Goal: Task Accomplishment & Management: Complete application form

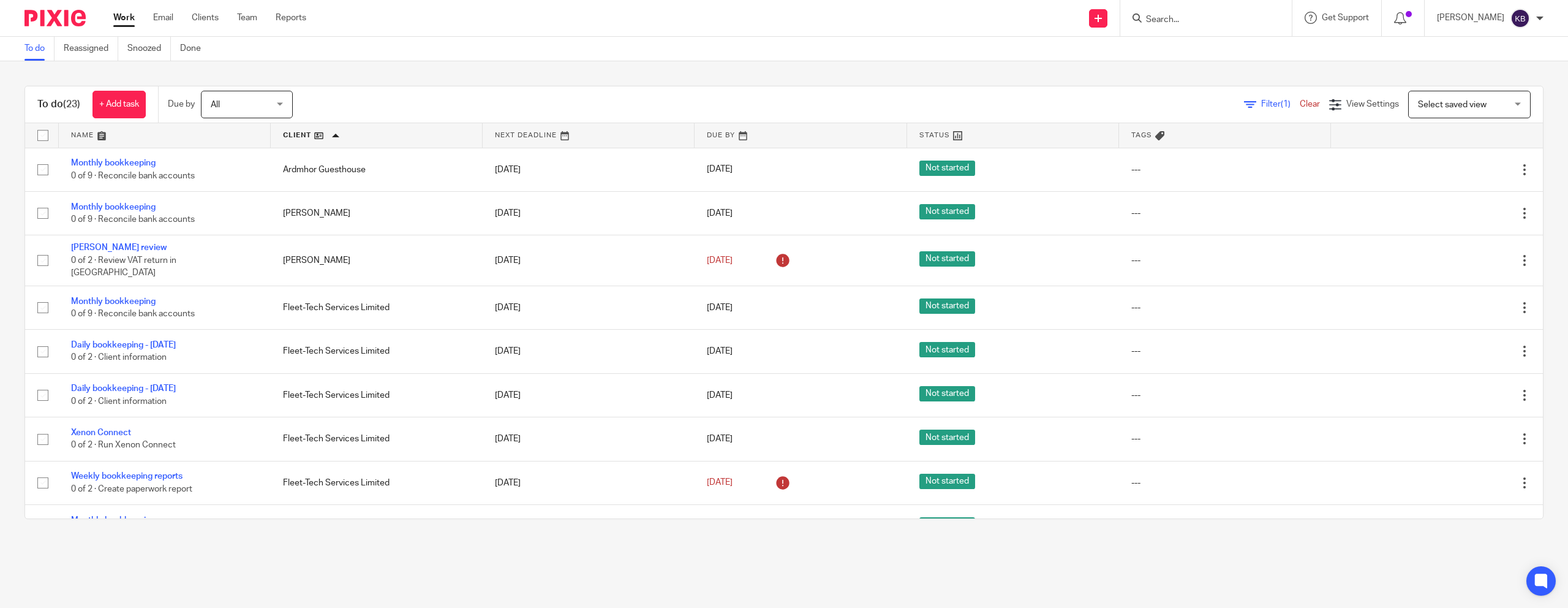
click at [1111, 27] on div "Send new email Create task Add client" at bounding box center [1098, 18] width 43 height 36
click at [1107, 24] on link at bounding box center [1098, 18] width 18 height 18
click at [1122, 71] on link "Create task" at bounding box center [1124, 75] width 75 height 18
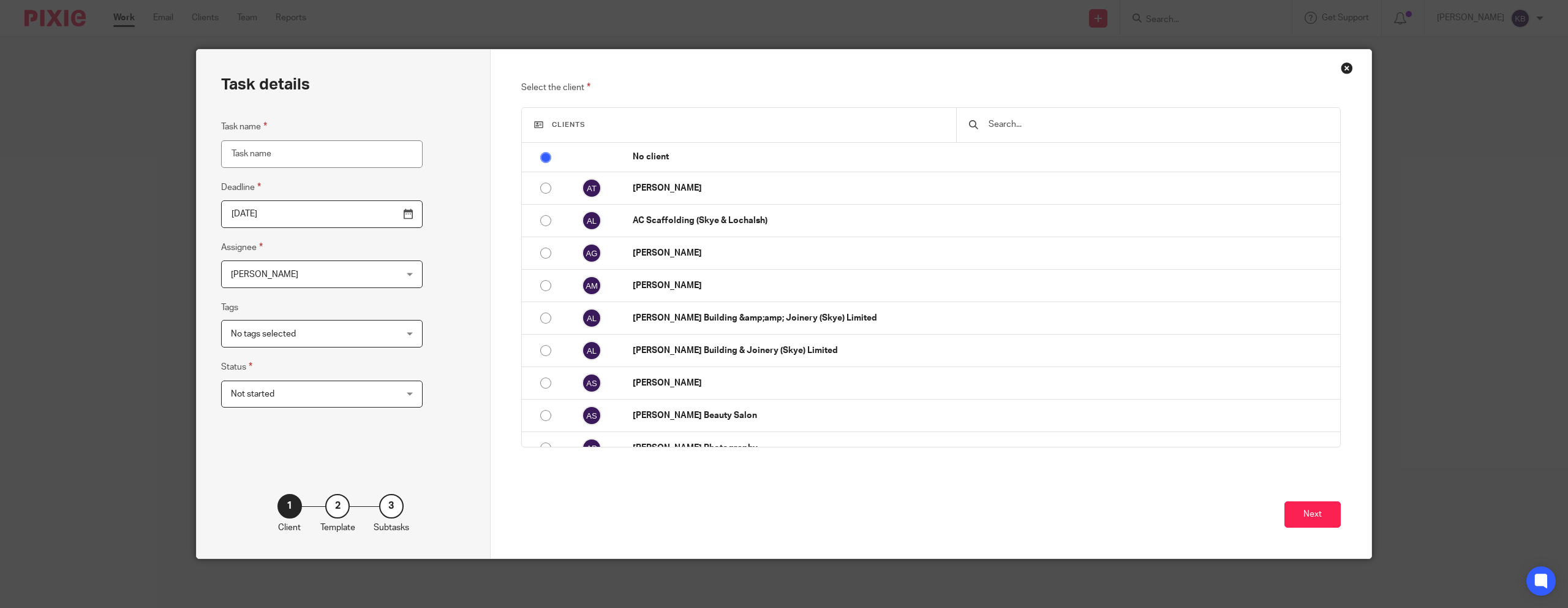
click at [287, 166] on input "Task name" at bounding box center [322, 154] width 201 height 27
type input "Fleet tec - wages"
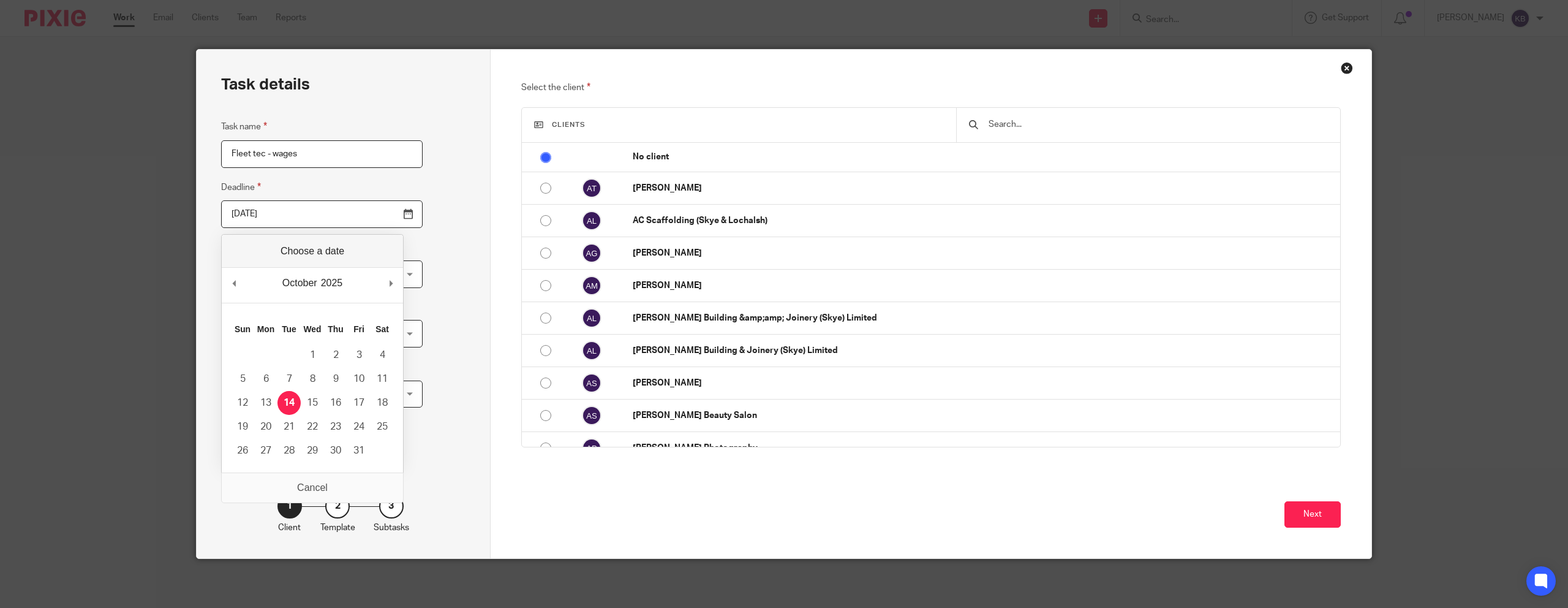
click at [267, 224] on input "[DATE]" at bounding box center [322, 214] width 201 height 27
click at [398, 201] on div "Task details Task name Fleet tec - wages Deadline 2025-10-14 Assignee Kaya Bone…" at bounding box center [343, 304] width 294 height 509
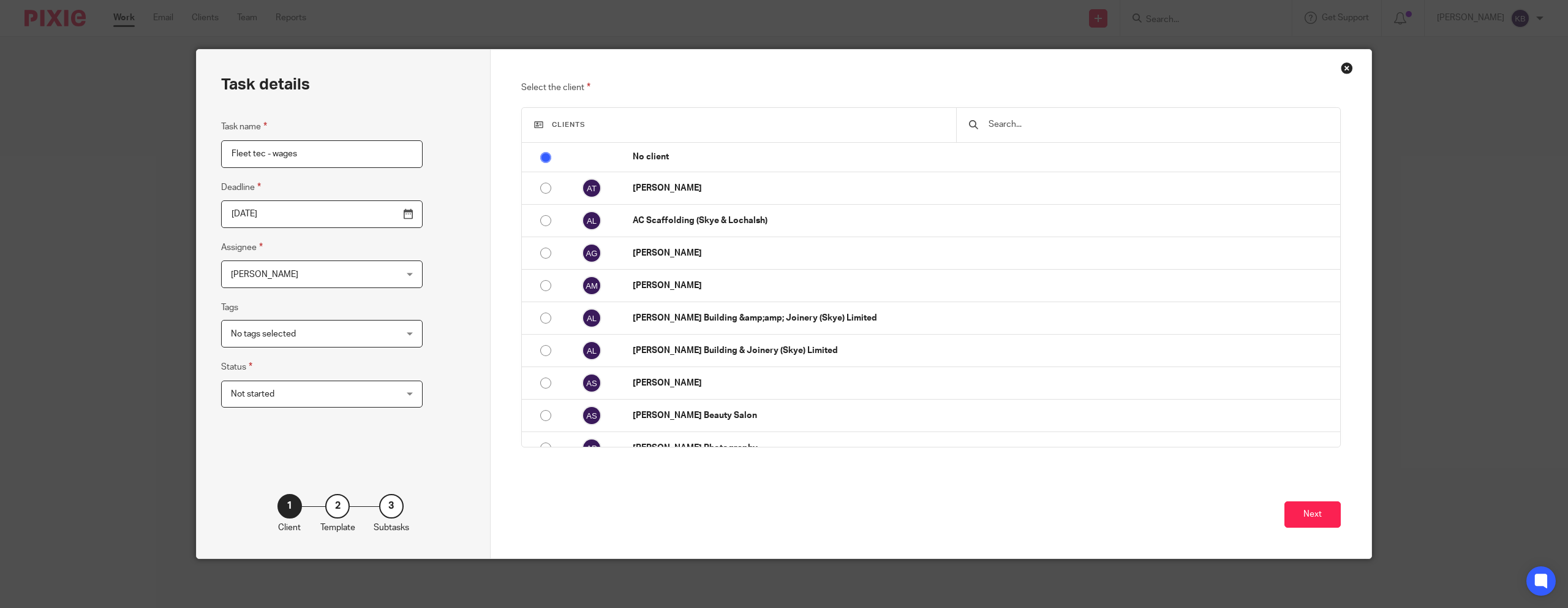
drag, startPoint x: 285, startPoint y: 216, endPoint x: 299, endPoint y: 264, distance: 50.0
click at [285, 216] on input "[DATE]" at bounding box center [322, 214] width 201 height 27
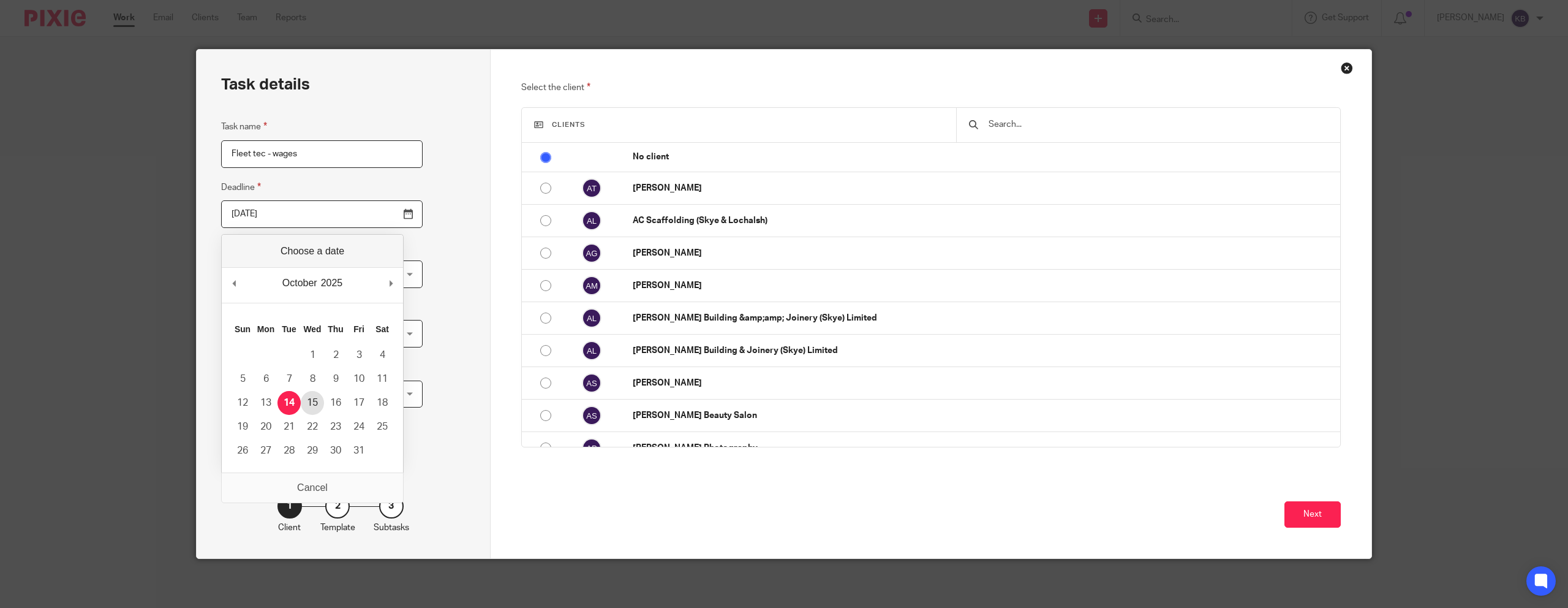
type input "2025-10-15"
drag, startPoint x: 309, startPoint y: 399, endPoint x: 317, endPoint y: 384, distance: 17.0
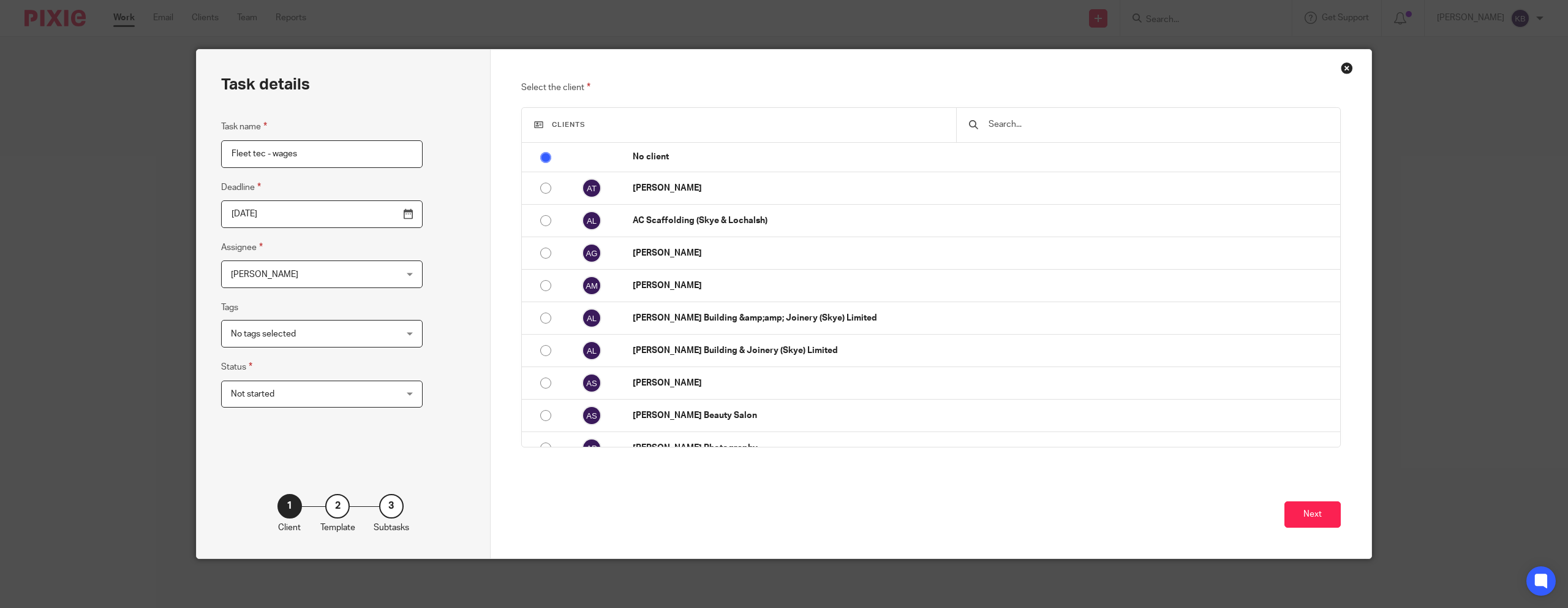
click at [323, 276] on span "[PERSON_NAME]" at bounding box center [307, 274] width 153 height 26
click at [408, 249] on div "Task details Task name Fleet tec - wages Deadline 2025-10-15 Assignee Kaya Bone…" at bounding box center [343, 304] width 294 height 509
click at [347, 331] on span "No tags selected" at bounding box center [307, 333] width 153 height 26
click at [409, 315] on div "Task details Task name Fleet tec - wages Deadline 2025-10-15 Assignee Kaya Bone…" at bounding box center [343, 304] width 294 height 509
click at [1036, 126] on input "text" at bounding box center [1157, 124] width 341 height 14
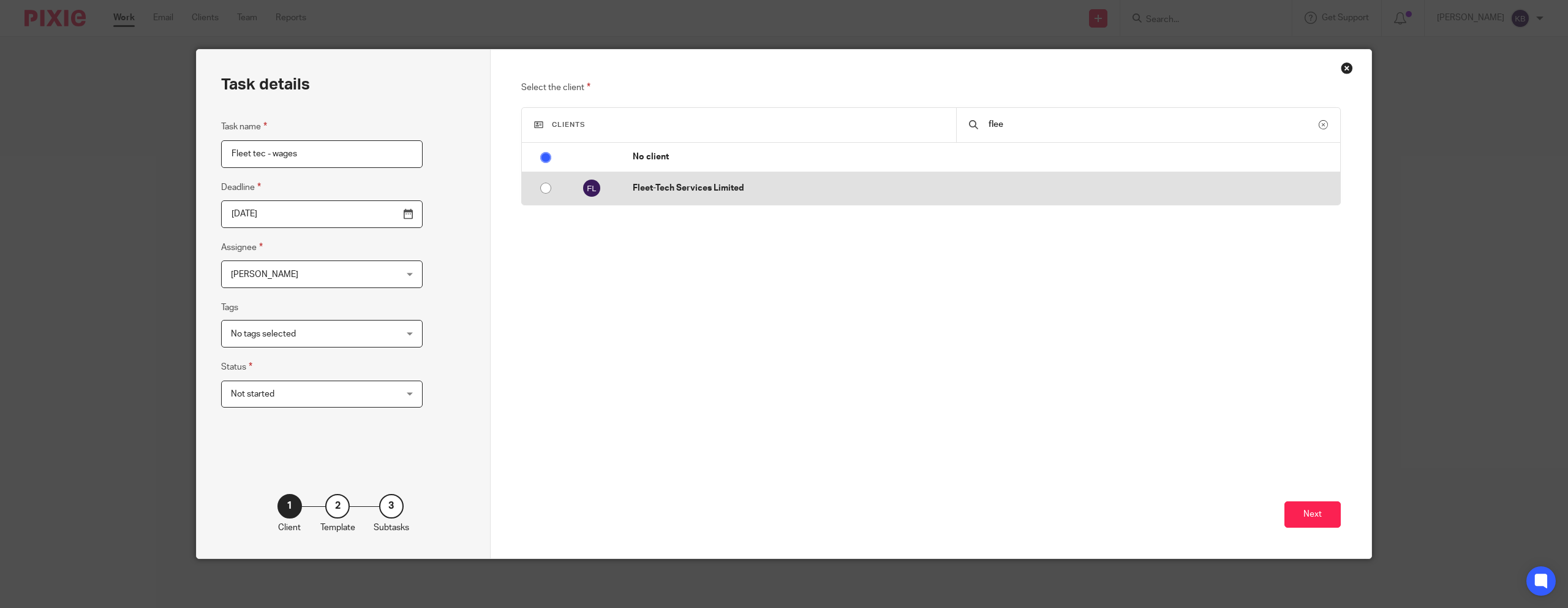
type input "flee"
click at [999, 192] on p "Fleet-Tech Services Limited" at bounding box center [983, 188] width 701 height 12
radio input "false"
radio input "true"
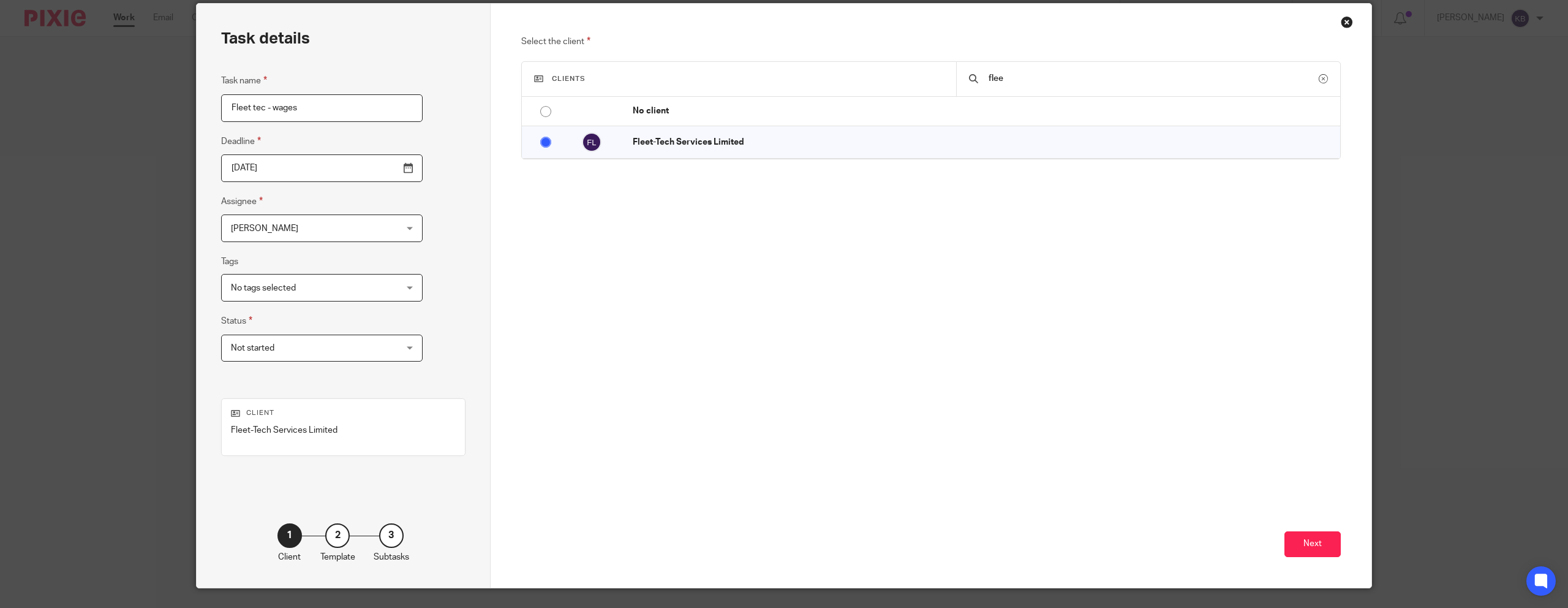
scroll to position [76, 0]
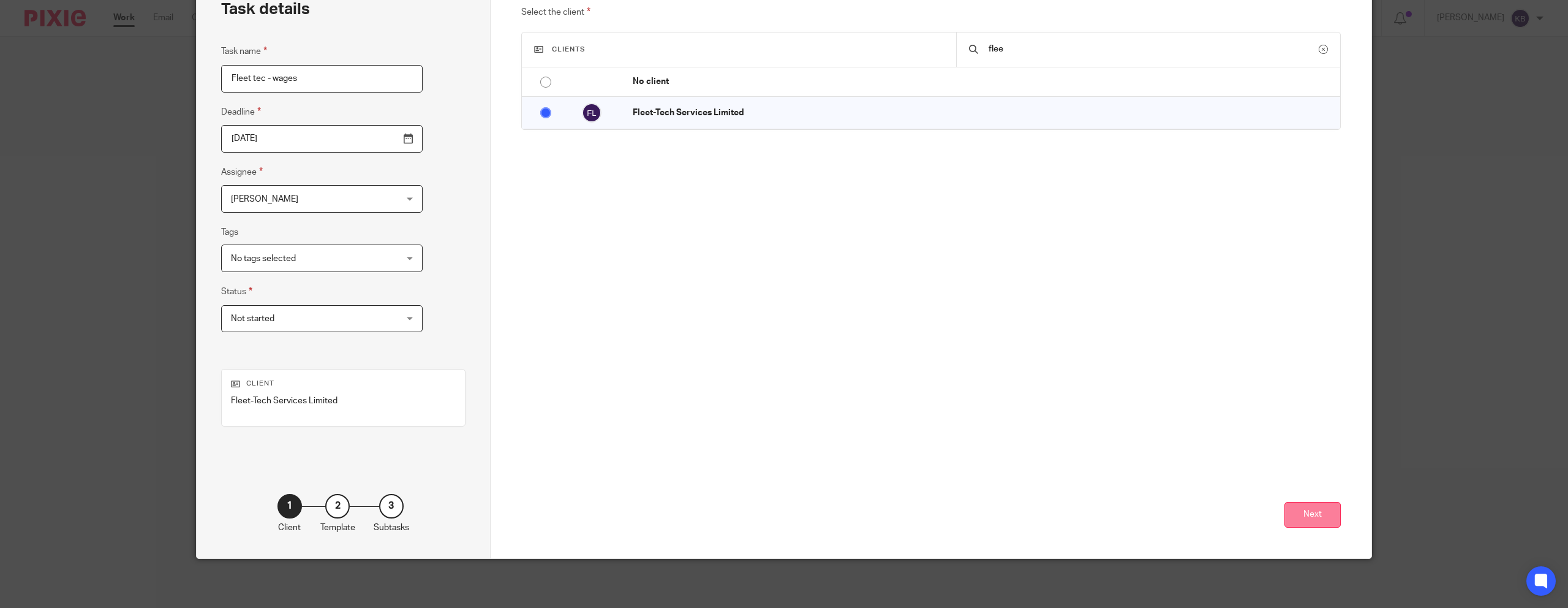
click at [1319, 515] on button "Next" at bounding box center [1312, 515] width 56 height 26
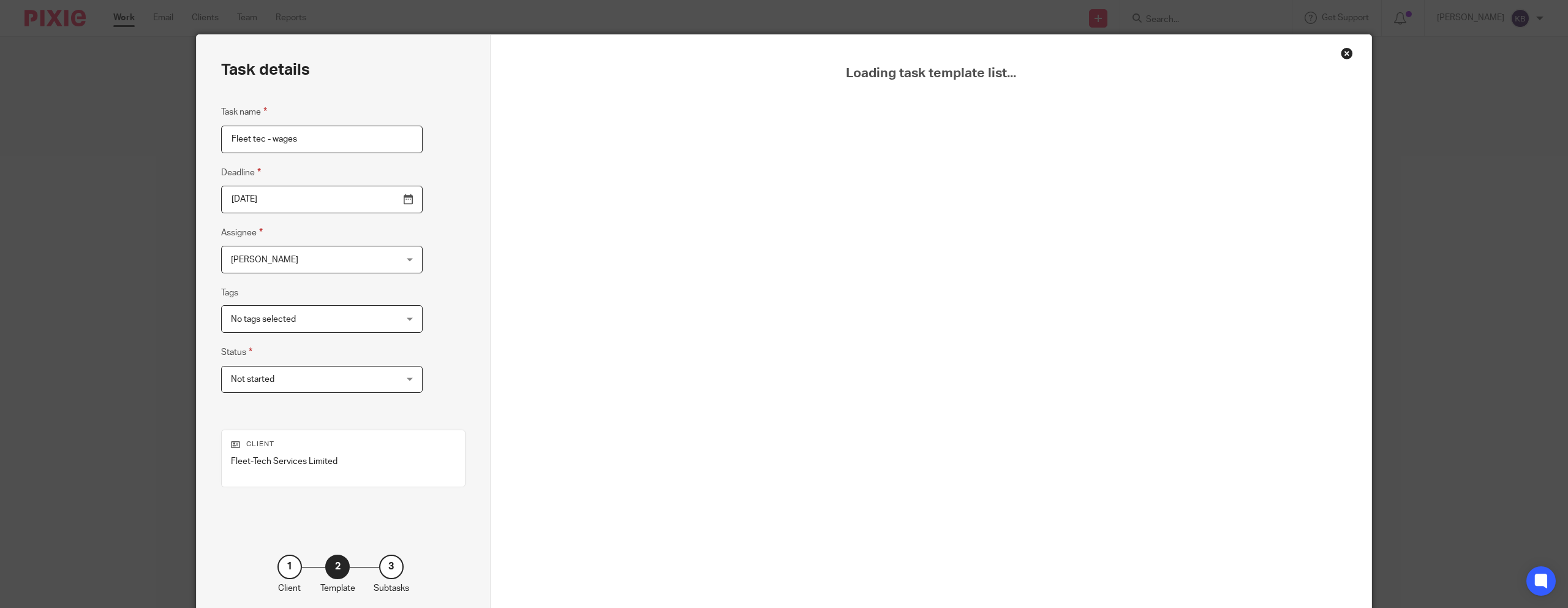
scroll to position [0, 0]
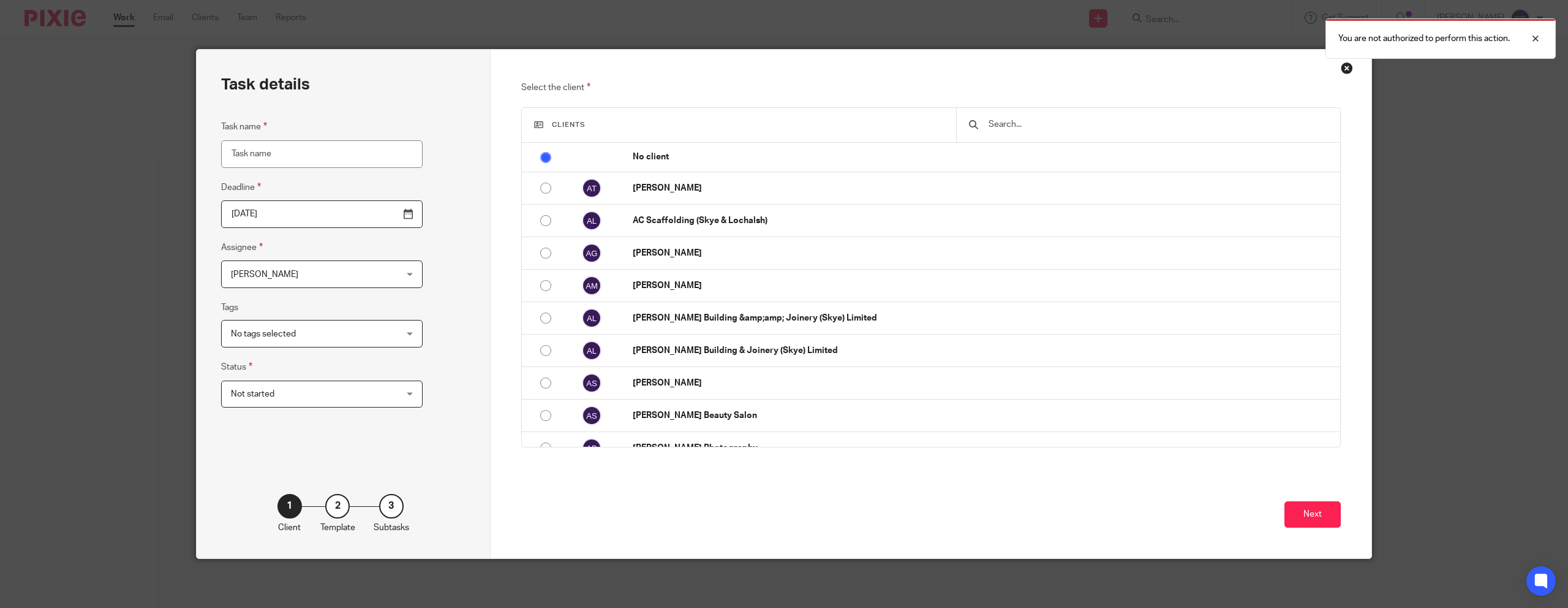
click at [1077, 134] on div at bounding box center [1148, 125] width 384 height 34
click at [1057, 124] on input "text" at bounding box center [1157, 124] width 341 height 14
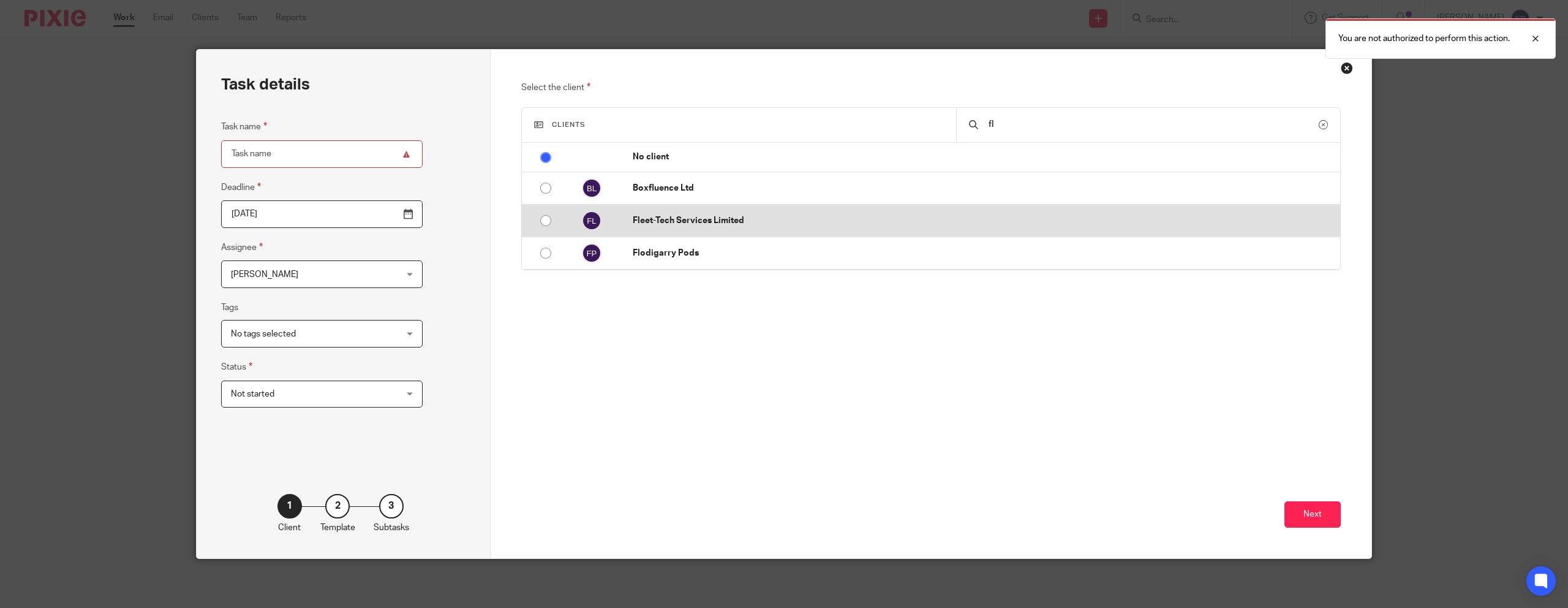
type input "fl"
click at [887, 226] on p "Fleet-Tech Services Limited" at bounding box center [983, 221] width 701 height 12
radio input "false"
radio input "true"
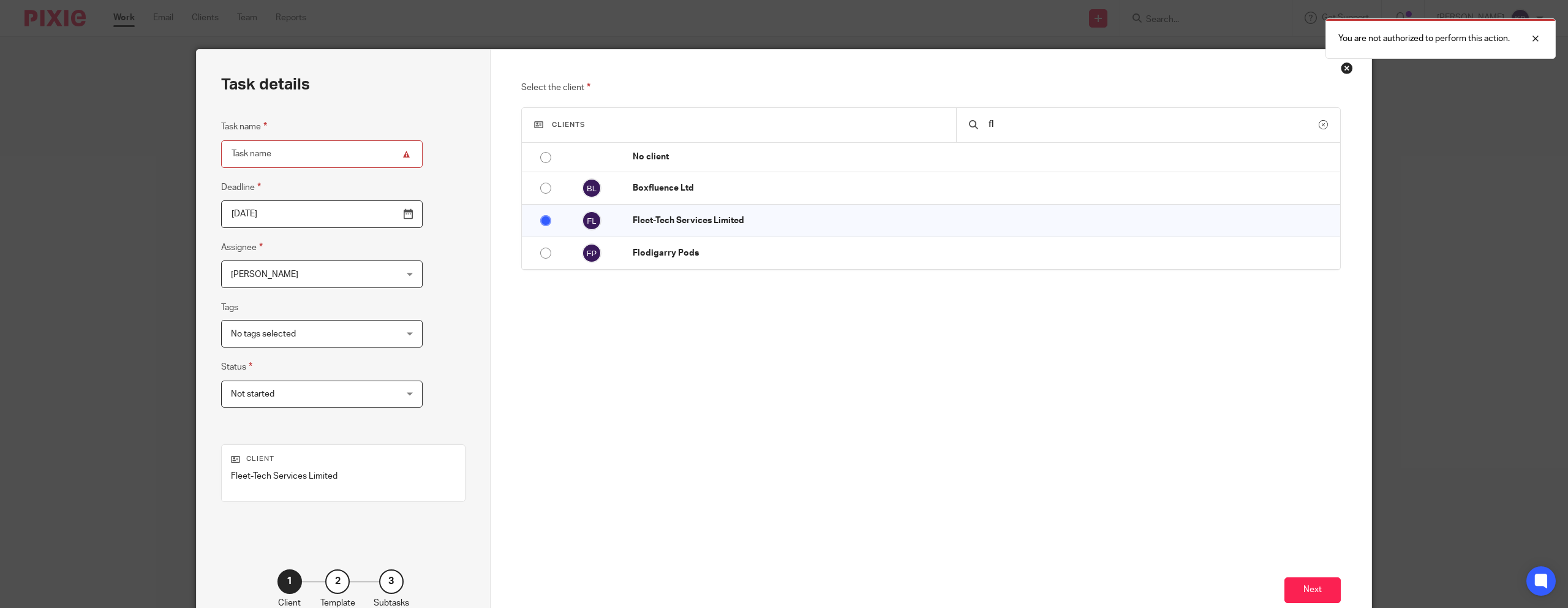
click at [238, 147] on input "Task name" at bounding box center [322, 154] width 201 height 27
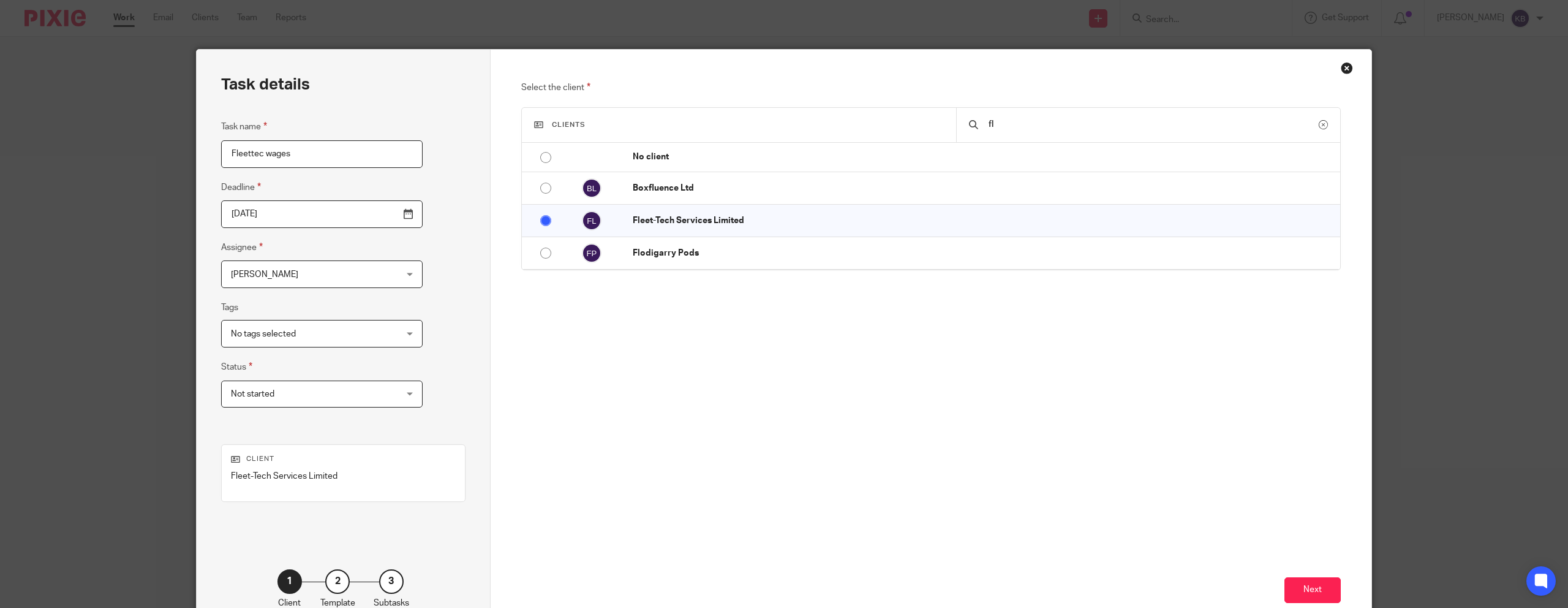
type input "Fleettec wages"
click at [264, 212] on input "[DATE]" at bounding box center [322, 214] width 201 height 27
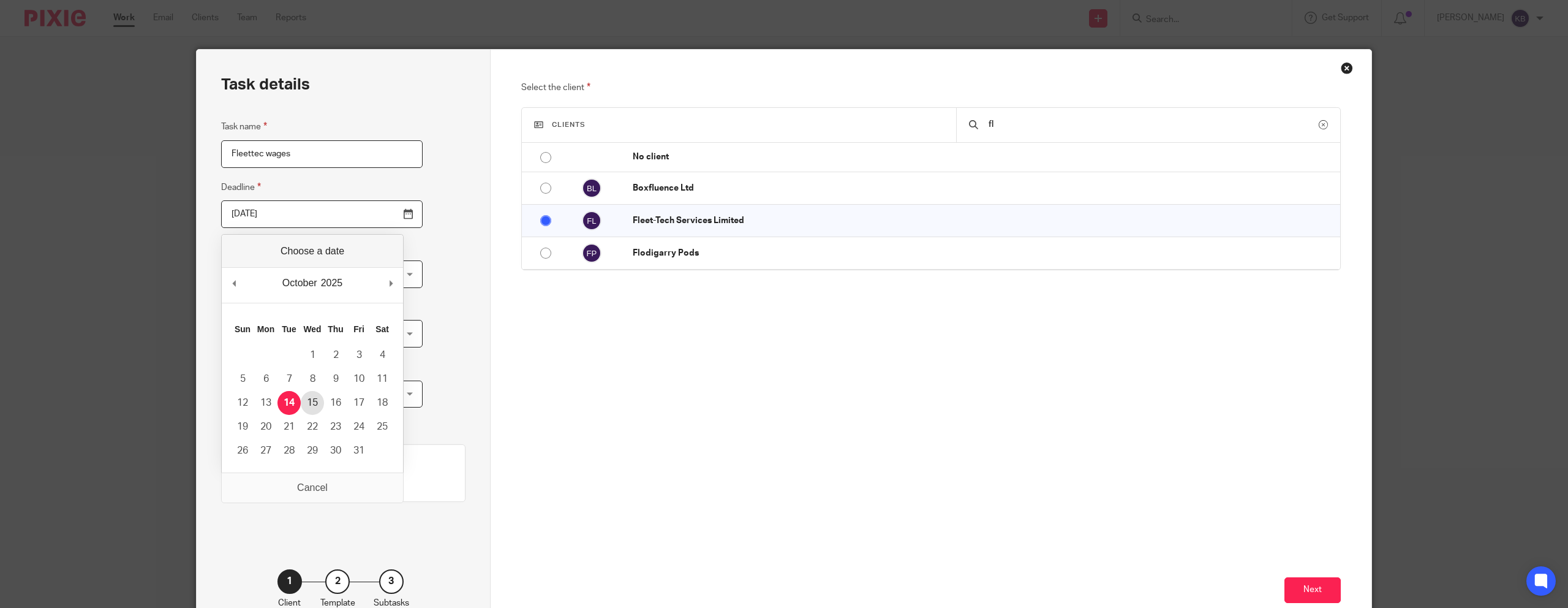
type input "2025-10-15"
drag, startPoint x: 315, startPoint y: 395, endPoint x: 327, endPoint y: 386, distance: 15.0
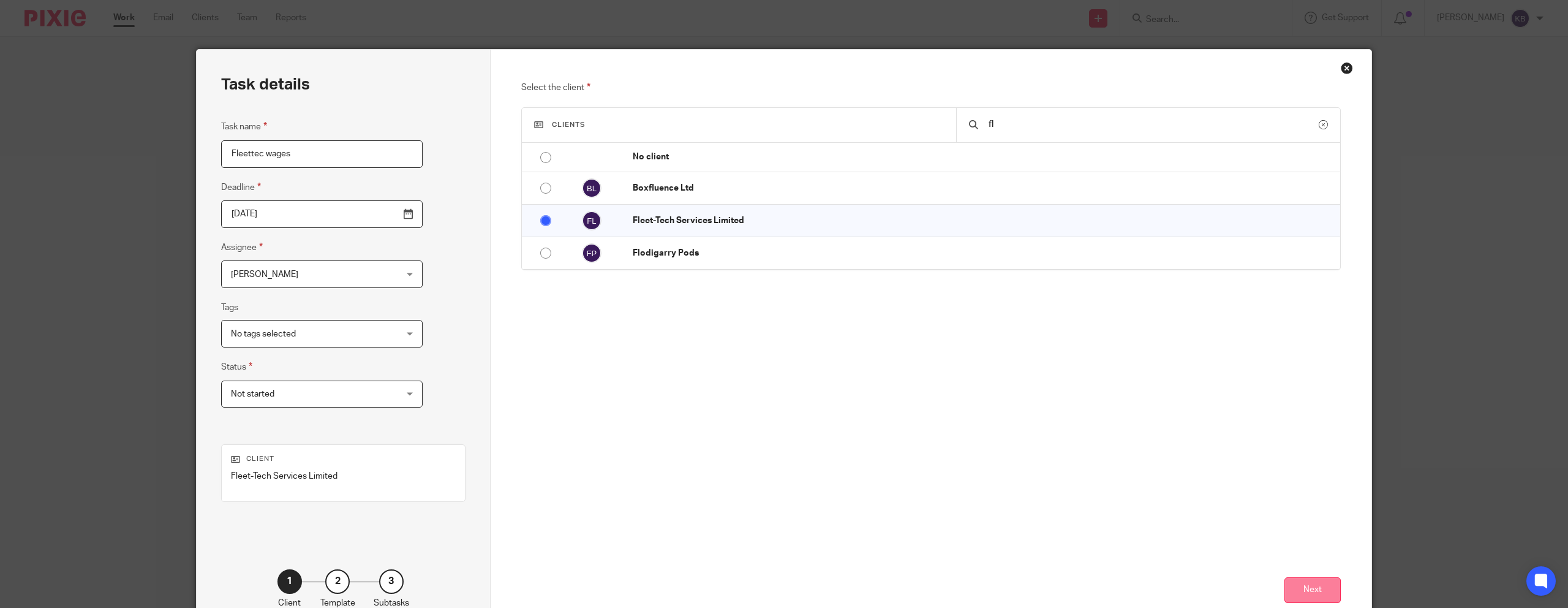
click at [1308, 588] on button "Next" at bounding box center [1312, 590] width 56 height 26
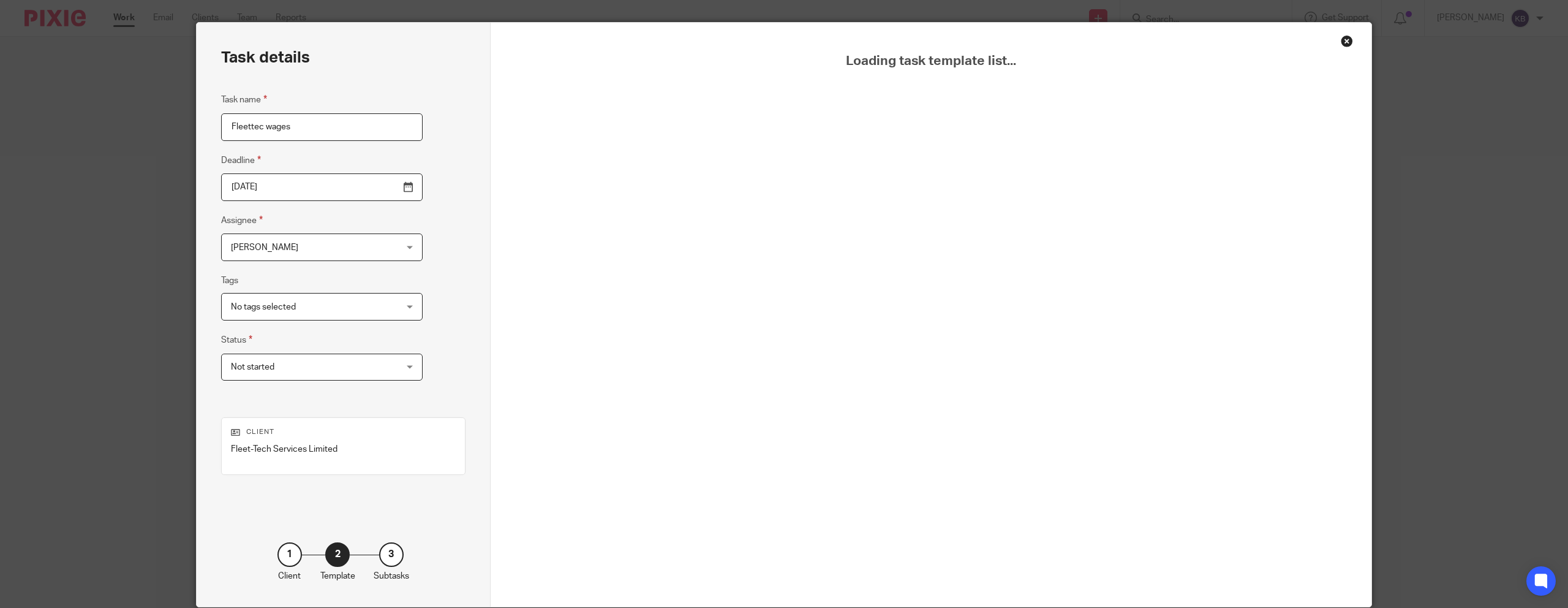
scroll to position [29, 0]
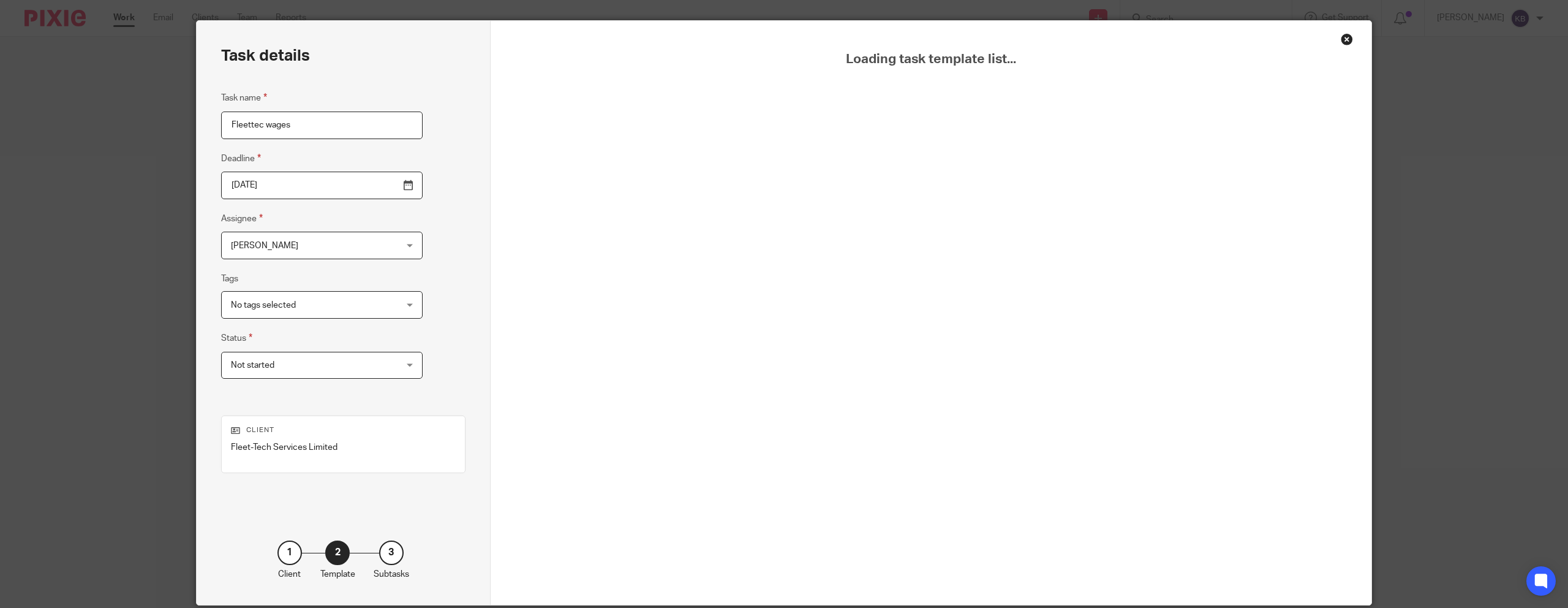
click at [1345, 43] on div "Close this dialog window" at bounding box center [1347, 39] width 12 height 12
